Goal: Task Accomplishment & Management: Use online tool/utility

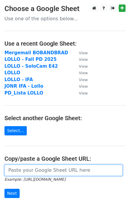
click at [37, 171] on input "url" at bounding box center [63, 169] width 118 height 11
paste input "https://docs.google.com/spreadsheets/d/1J9l-Zo9dYst_fnYEND2NaV24tNWTvBaCaTT4vGO…"
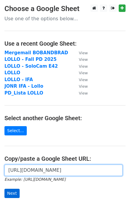
type input "https://docs.google.com/spreadsheets/d/1J9l-Zo9dYst_fnYEND2NaV24tNWTvBaCaTT4vGO…"
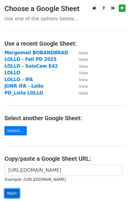
scroll to position [0, 0]
click at [10, 193] on input "Next" at bounding box center [11, 192] width 15 height 9
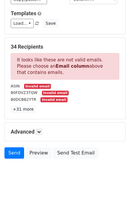
scroll to position [60, 0]
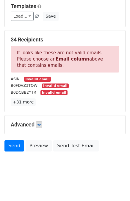
click at [40, 127] on div "Advanced Tracking Track Opens UTM Codes Track Clicks Filters Only include sprea…" at bounding box center [65, 124] width 121 height 18
click at [41, 120] on div "Advanced Tracking Track Opens UTM Codes Track Clicks Filters Only include sprea…" at bounding box center [65, 124] width 121 height 18
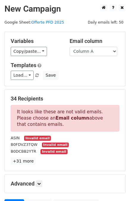
scroll to position [0, 0]
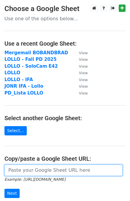
click at [49, 169] on input "url" at bounding box center [63, 169] width 118 height 11
paste input "[URL][DOMAIN_NAME]"
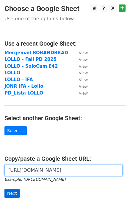
type input "[URL][DOMAIN_NAME]"
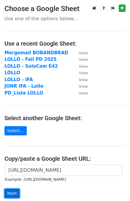
click at [10, 193] on input "Next" at bounding box center [11, 192] width 15 height 9
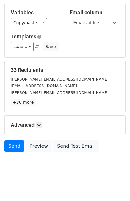
scroll to position [30, 0]
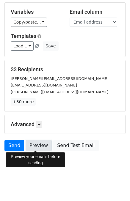
click at [35, 146] on link "Preview" at bounding box center [39, 145] width 26 height 11
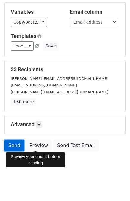
click at [18, 143] on link "Send" at bounding box center [14, 145] width 20 height 11
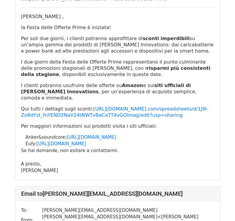
scroll to position [357, 0]
